Goal: Information Seeking & Learning: Learn about a topic

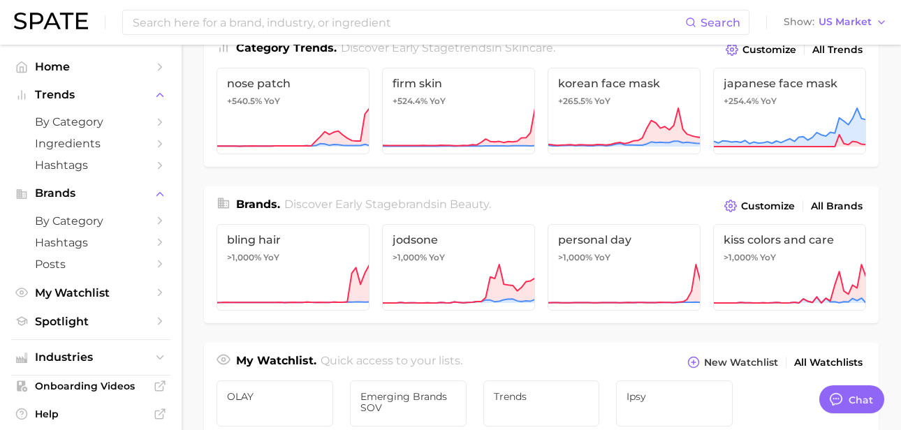
scroll to position [209, 0]
click at [84, 123] on span "by Category" at bounding box center [91, 121] width 112 height 13
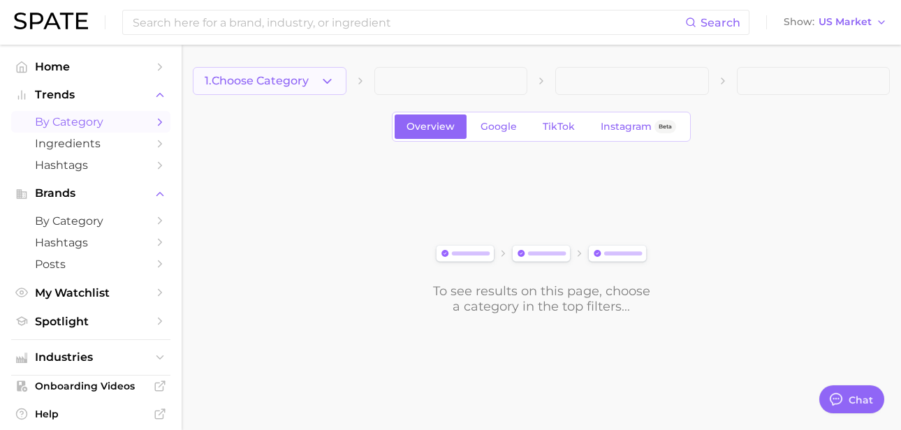
click at [332, 80] on icon "button" at bounding box center [327, 81] width 15 height 15
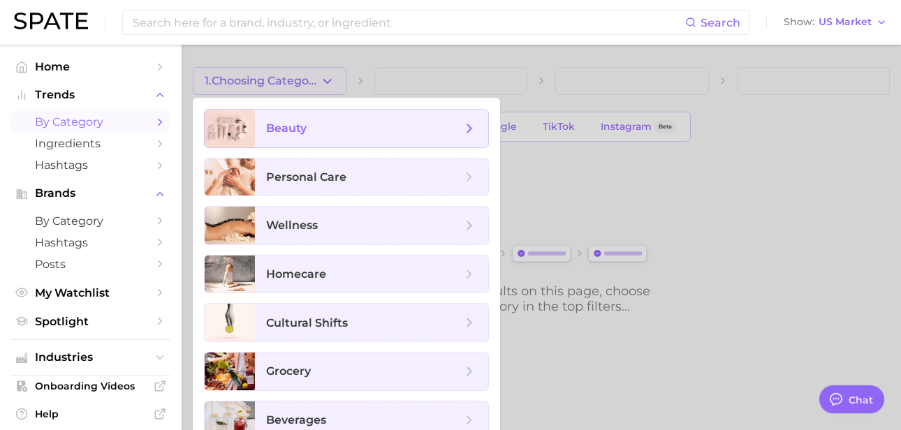
click at [326, 139] on span "beauty" at bounding box center [371, 129] width 233 height 38
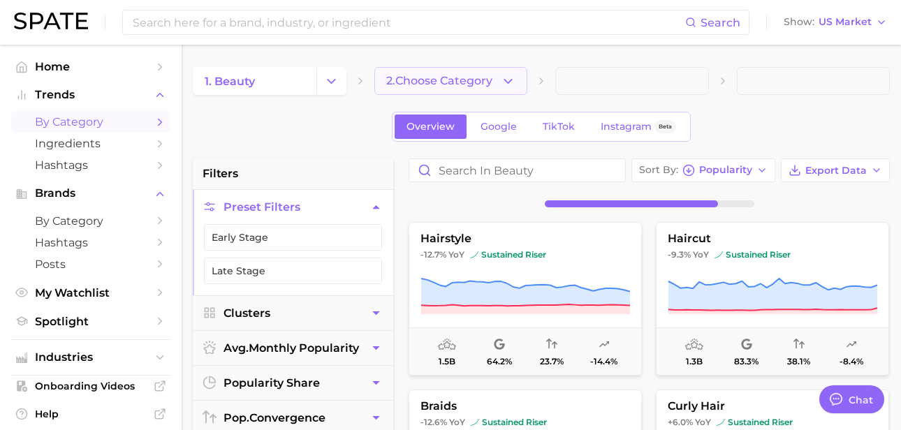
click at [489, 81] on span "2. Choose Category" at bounding box center [439, 81] width 106 height 13
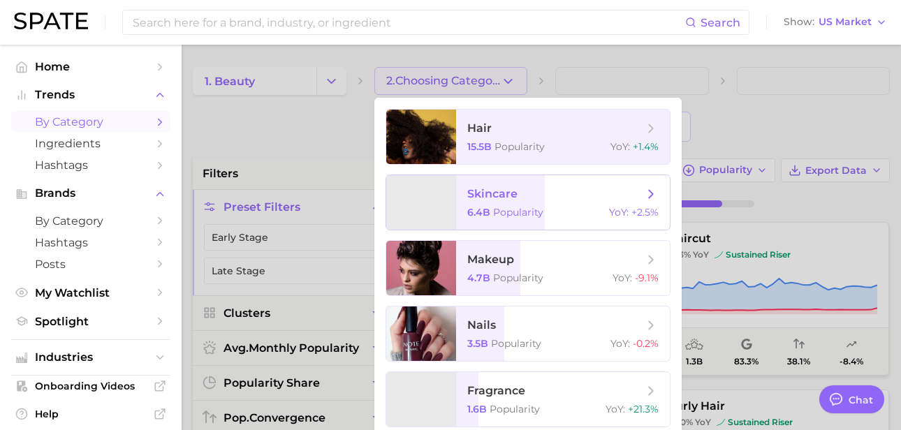
click at [533, 194] on span "skincare" at bounding box center [555, 193] width 176 height 15
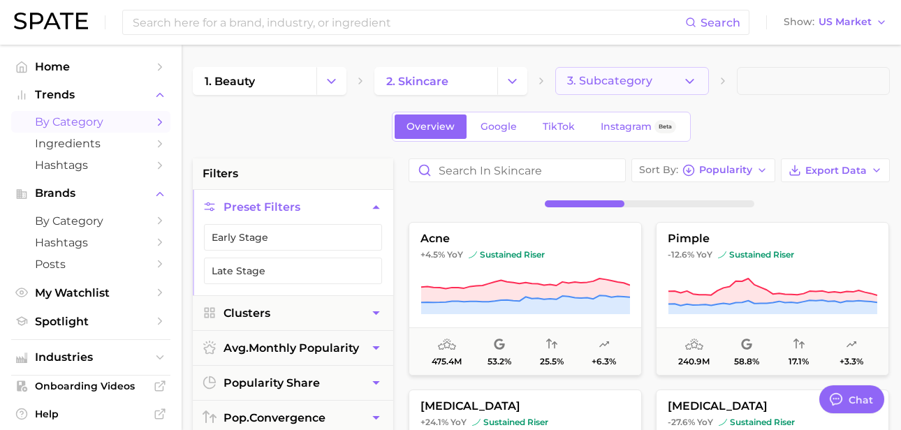
click at [602, 79] on span "3. Subcategory" at bounding box center [609, 81] width 85 height 13
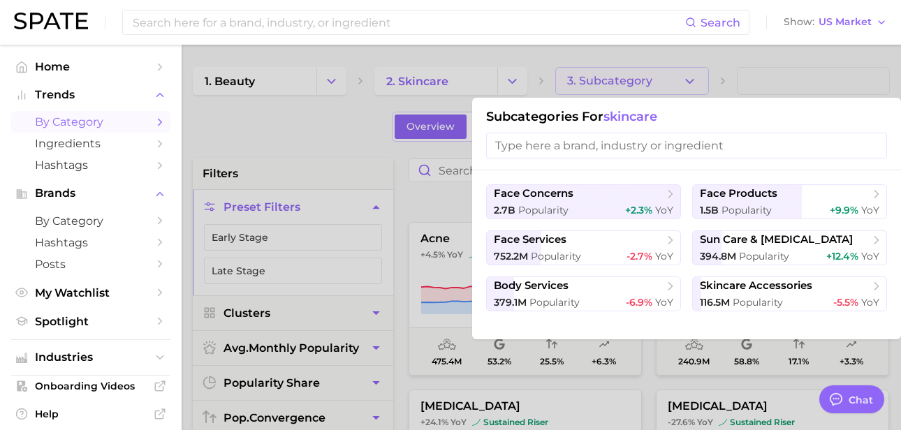
click at [602, 82] on div at bounding box center [450, 215] width 901 height 430
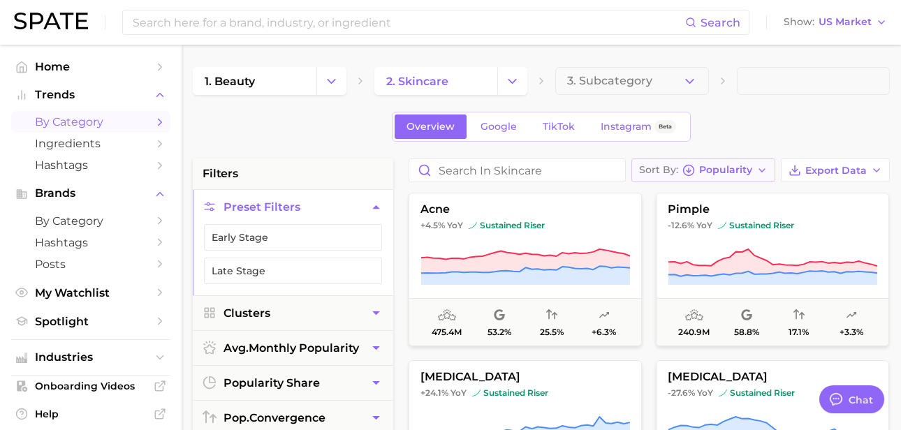
click at [693, 168] on icon "button" at bounding box center [688, 170] width 13 height 13
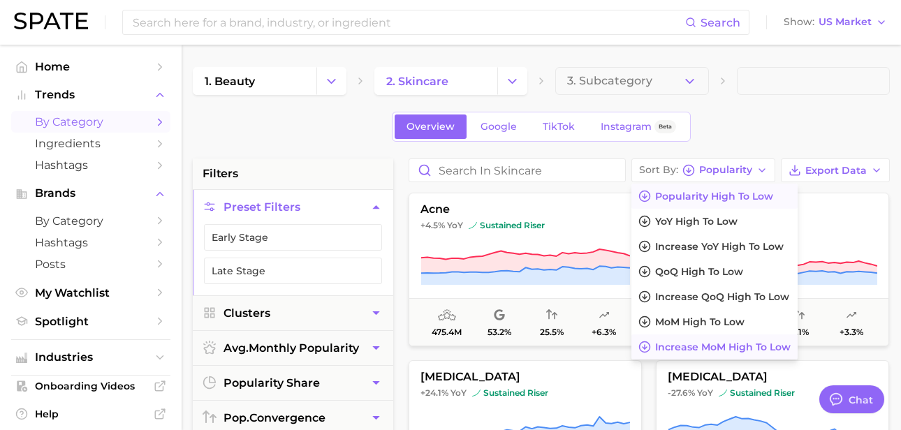
click at [700, 342] on span "Increase MoM high to low" at bounding box center [722, 347] width 135 height 12
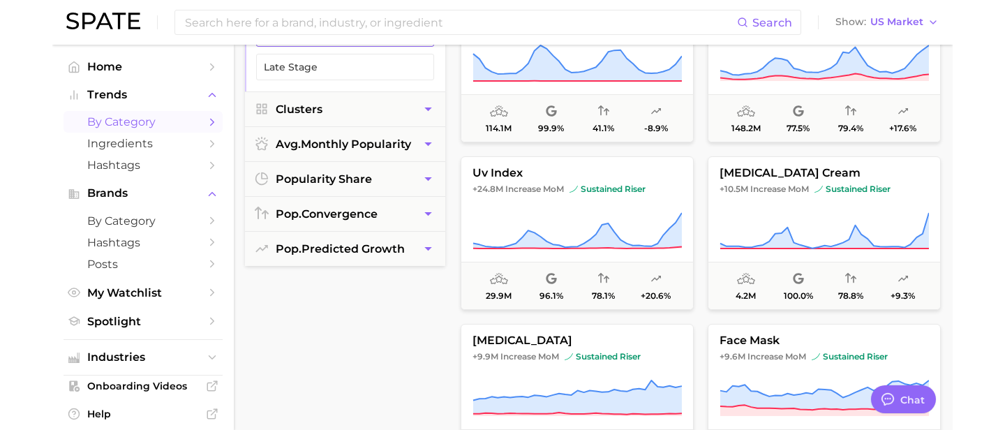
scroll to position [207, 0]
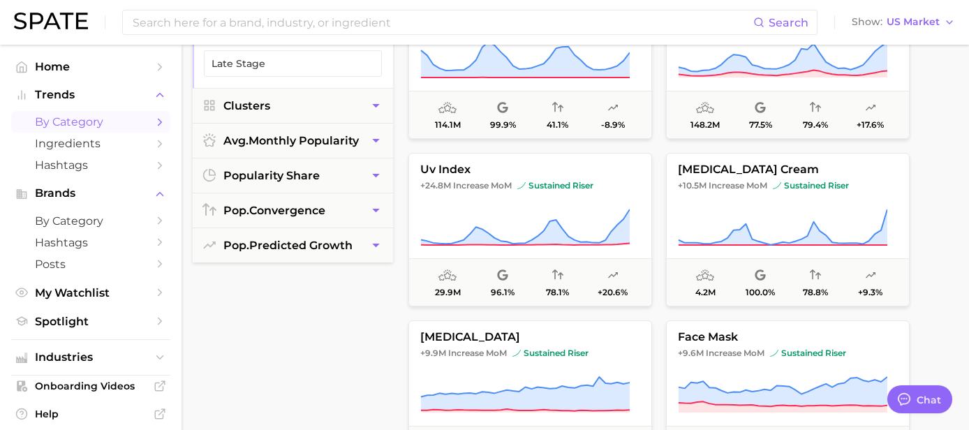
type textarea "x"
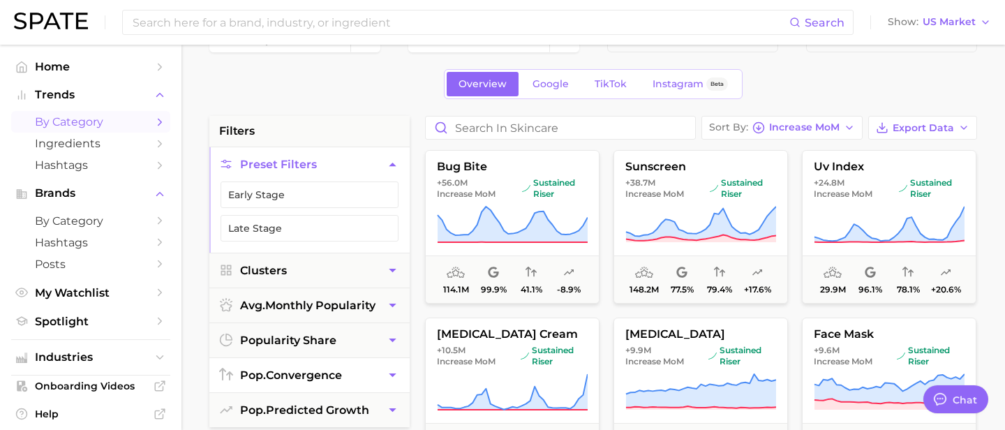
scroll to position [0, 0]
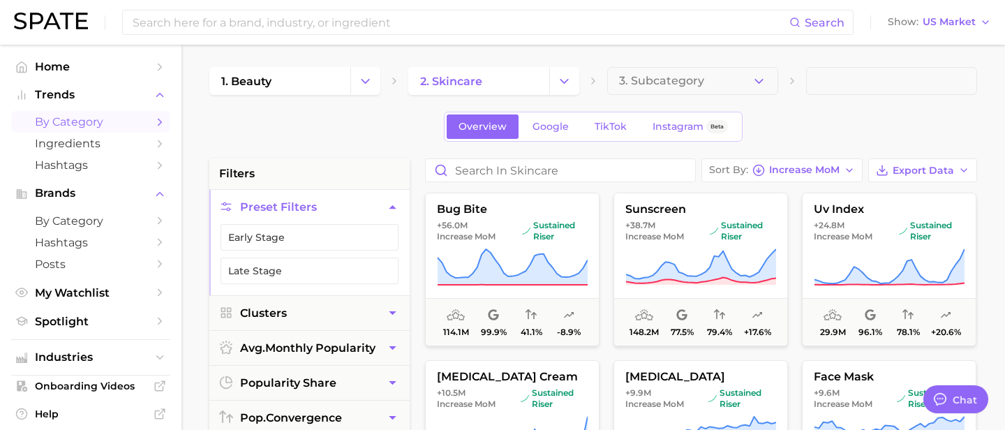
click at [387, 203] on icon "button" at bounding box center [392, 207] width 15 height 15
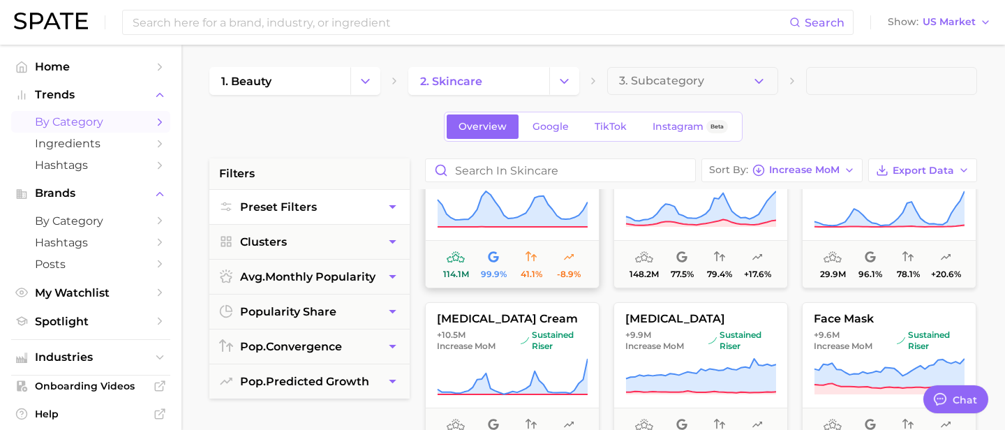
scroll to position [51, 0]
